Goal: Task Accomplishment & Management: Complete application form

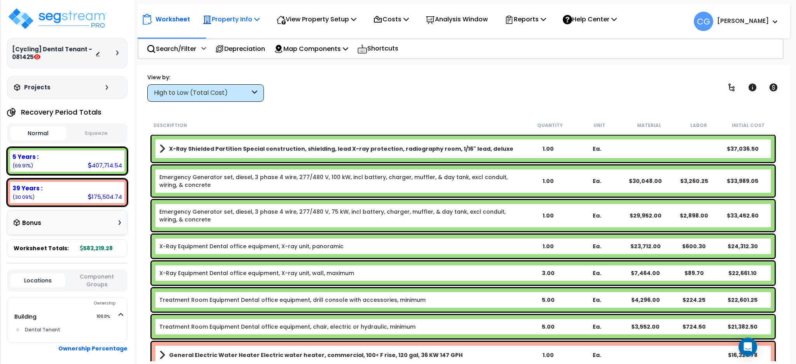
click at [255, 16] on p "Property Info" at bounding box center [231, 19] width 57 height 10
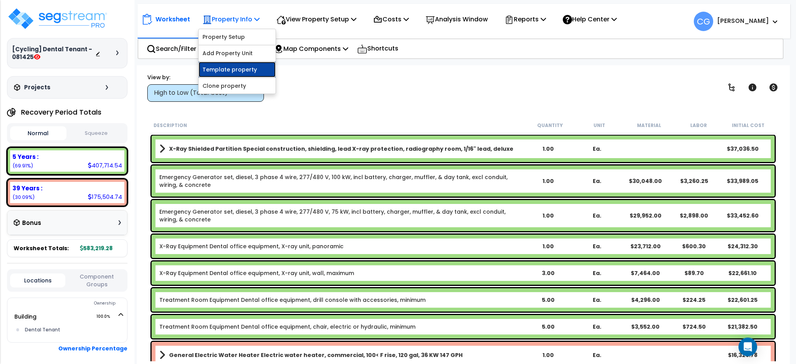
click at [241, 66] on link "Template property" at bounding box center [237, 70] width 77 height 16
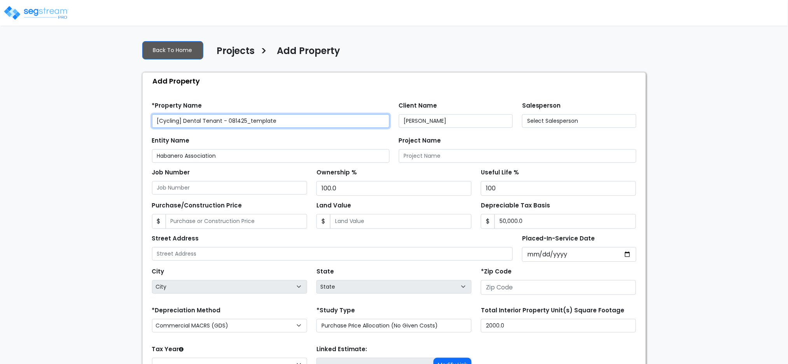
type input "[STREET_ADDRESS]"
type input "28602"
select select "2025"
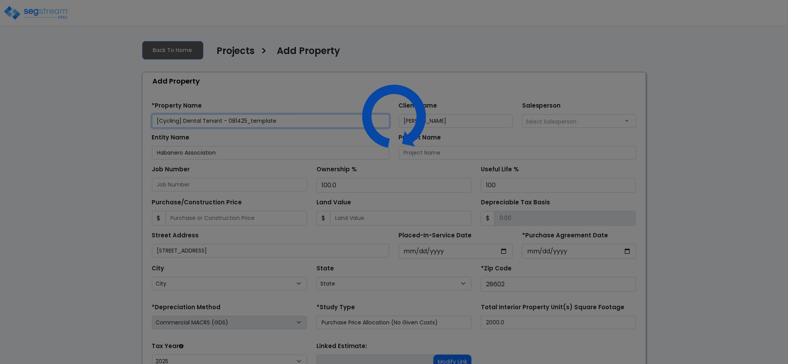
select select "NC"
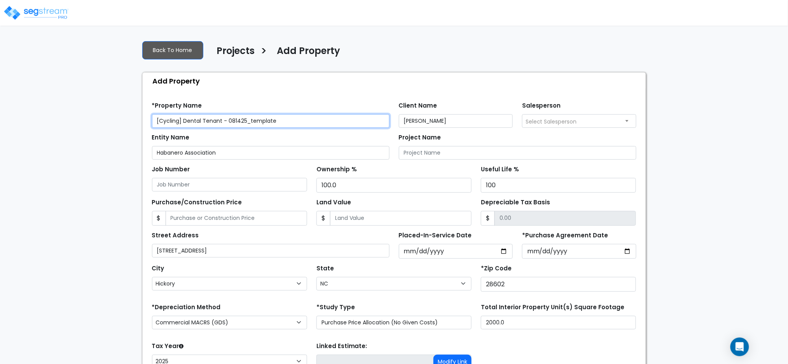
click at [155, 123] on input "[Cycling] Dental Tenant - 081425_template" at bounding box center [271, 121] width 238 height 14
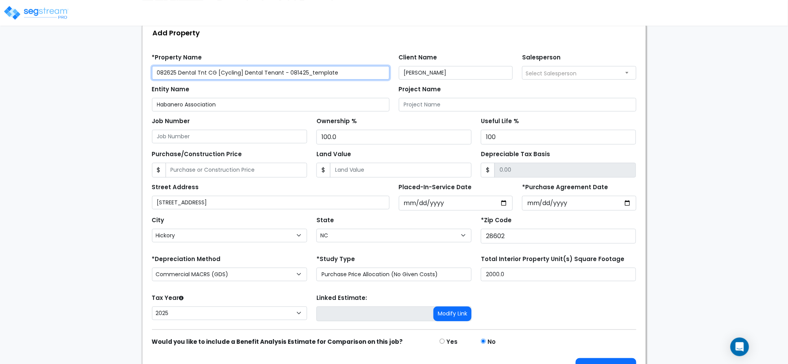
scroll to position [69, 0]
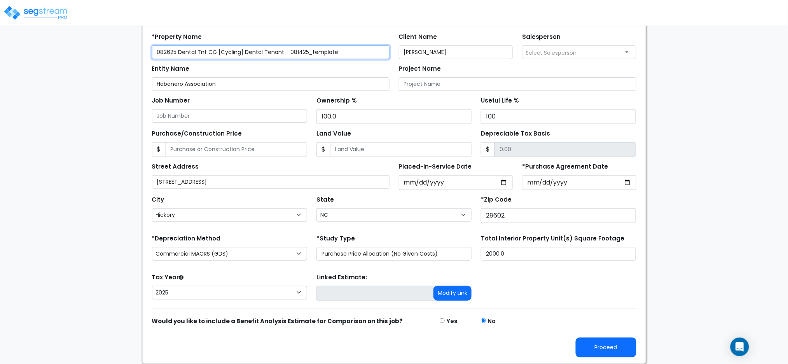
type input "082625 Dental Tnt CG [Cycling] Dental Tenant - 081425_template"
click at [605, 362] on div "Find these errors below in the Property Setup: *Property Name 082625 Dental Tnt…" at bounding box center [394, 192] width 503 height 343
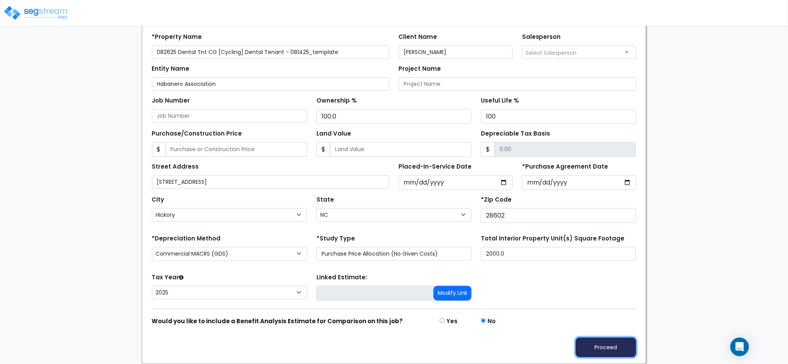
click at [604, 348] on button "Proceed" at bounding box center [606, 348] width 61 height 20
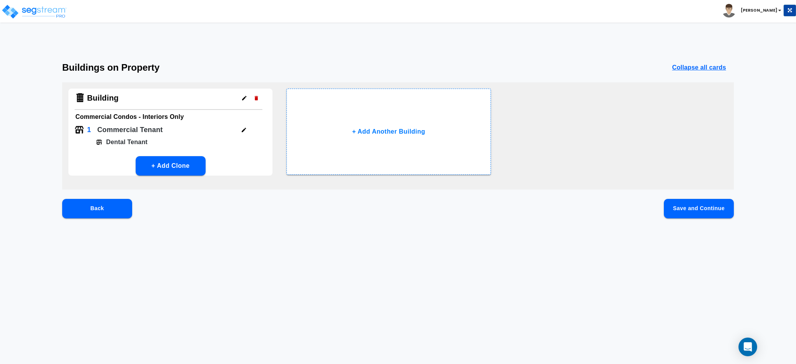
click at [699, 205] on button "Save and Continue" at bounding box center [699, 208] width 70 height 19
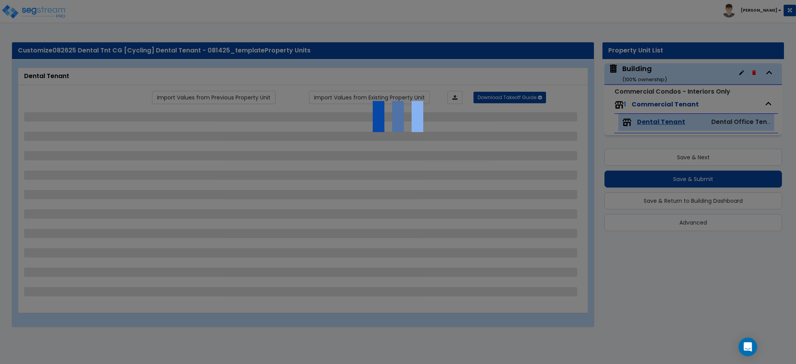
select select "1"
select select "4"
select select "2"
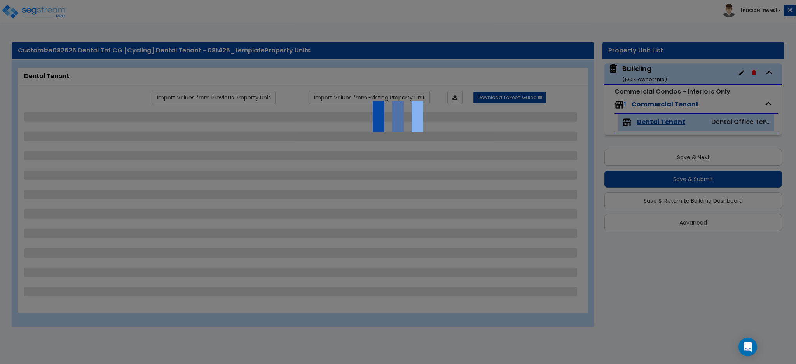
select select "3"
select select "1"
select select "5"
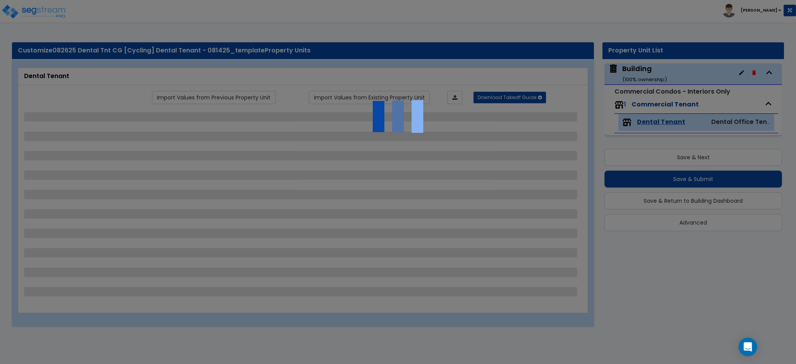
select select "2"
select select "1"
select select "3"
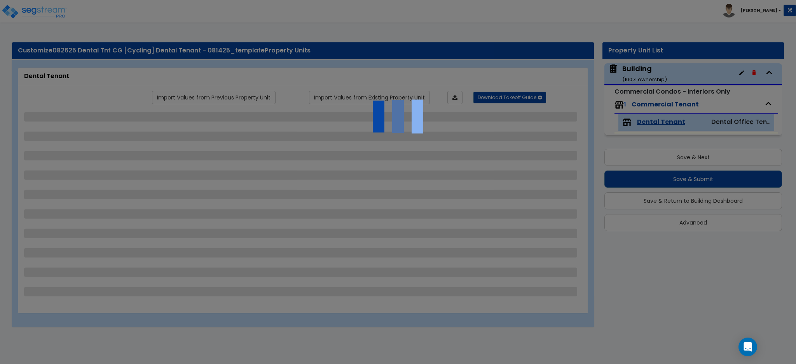
select select "1"
select select "2"
select select "1"
select select "5"
select select "1"
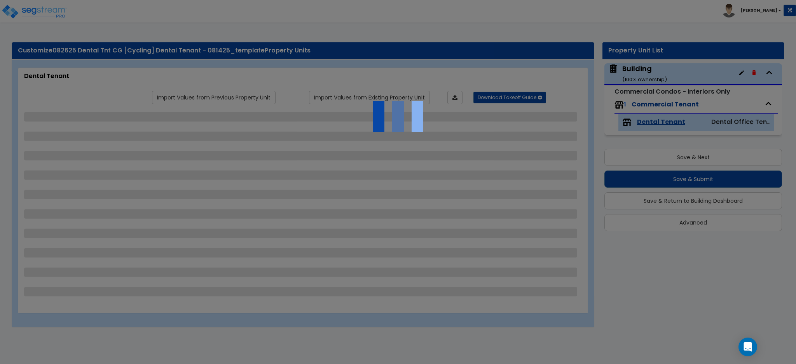
select select "1"
select select "2"
select select "4"
select select "1"
select select "4"
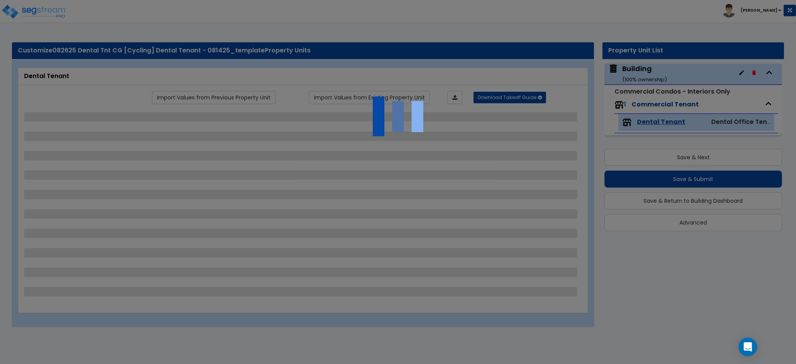
select select "2"
select select "3"
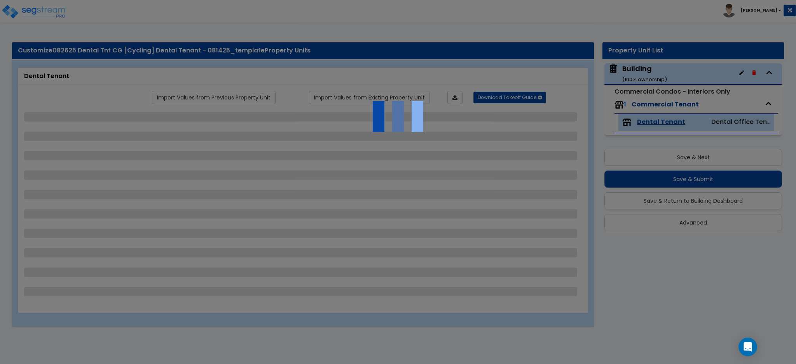
select select "1"
select select "2"
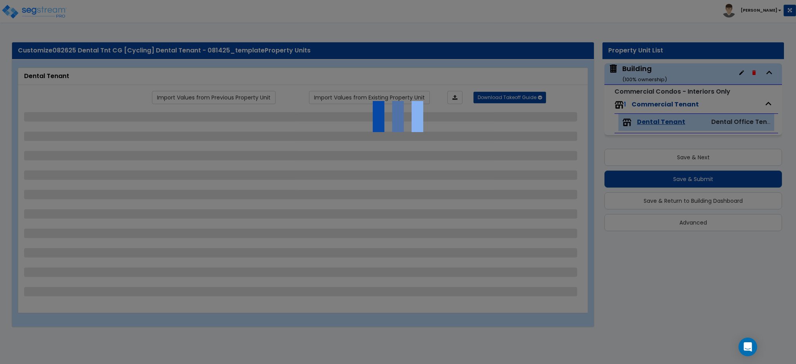
select select "2"
select select "3"
select select "4"
